Goal: Task Accomplishment & Management: Manage account settings

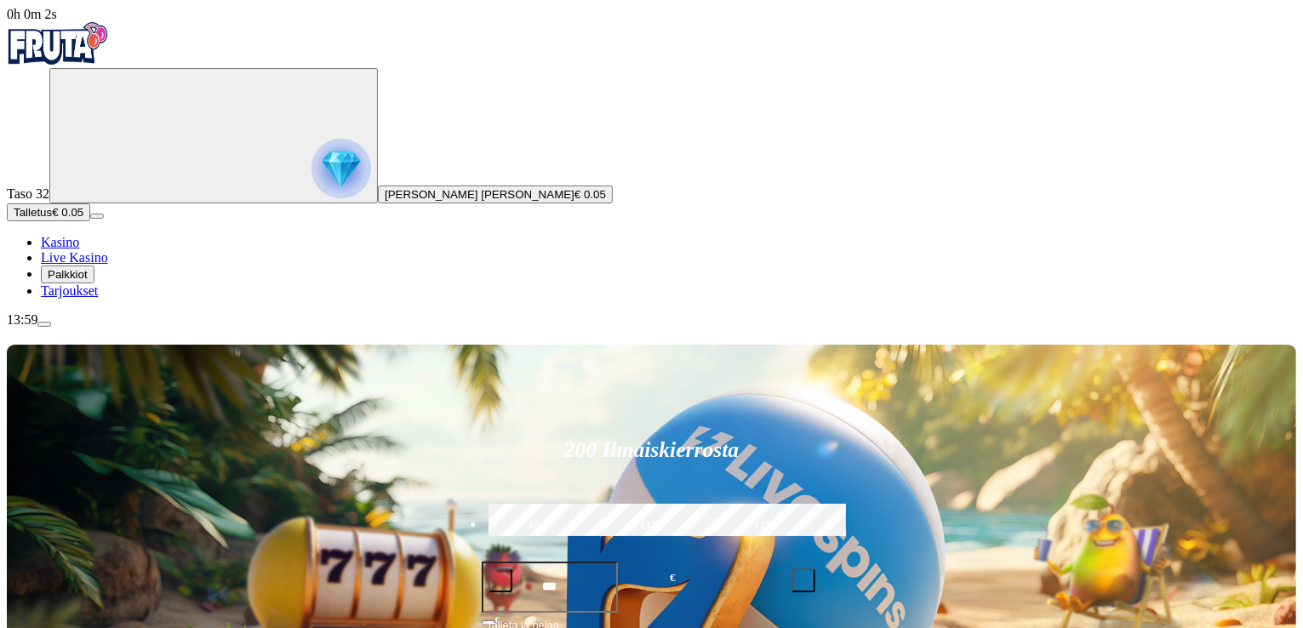
click at [88, 281] on span "Palkkiot" at bounding box center [68, 274] width 40 height 13
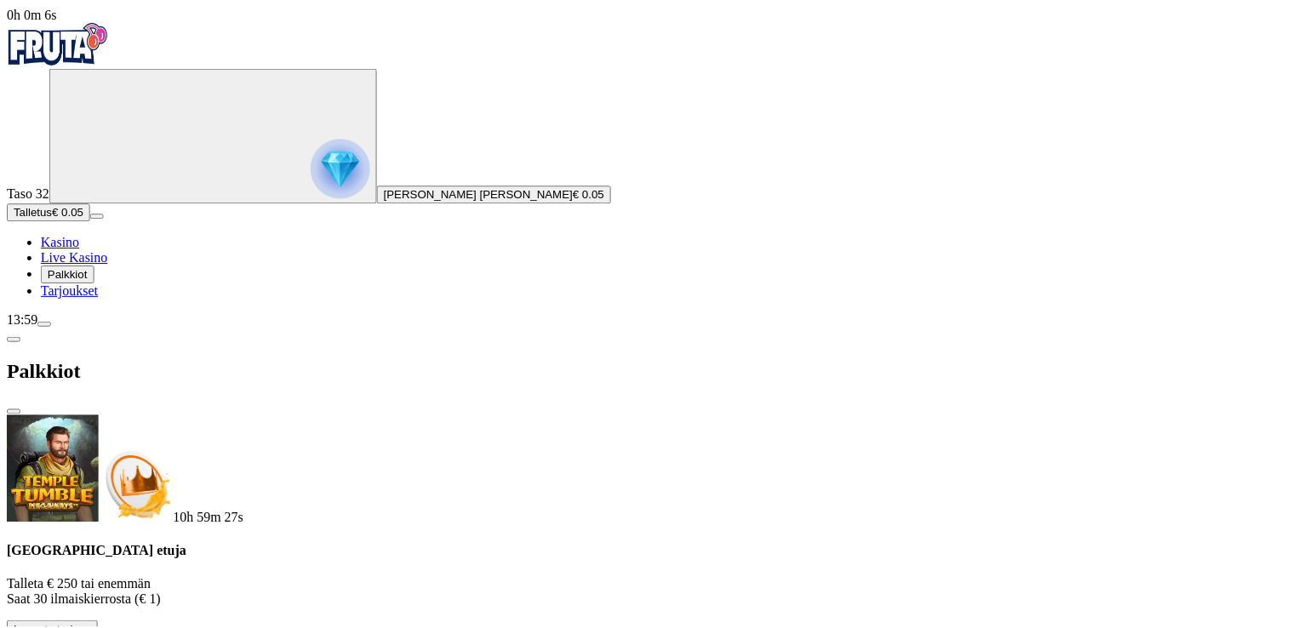
scroll to position [123, 0]
click at [14, 412] on span "close icon" at bounding box center [14, 412] width 0 height 0
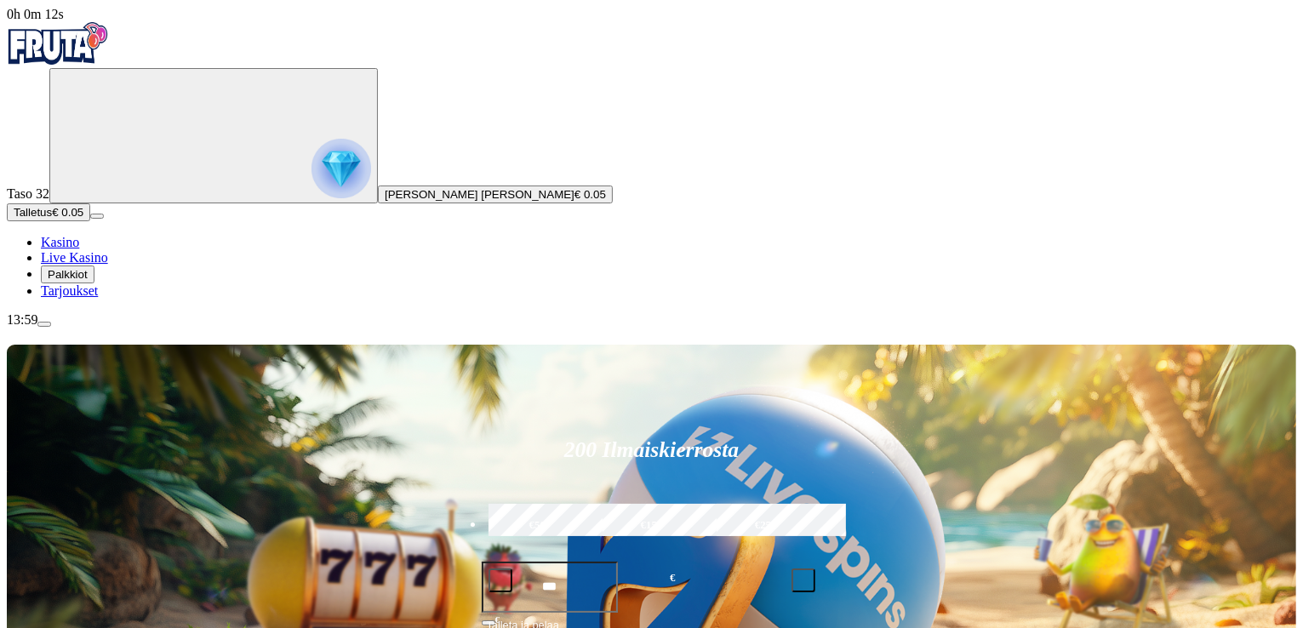
click at [44, 324] on span "menu icon" at bounding box center [44, 324] width 0 height 0
